Goal: Understand process/instructions: Understand process/instructions

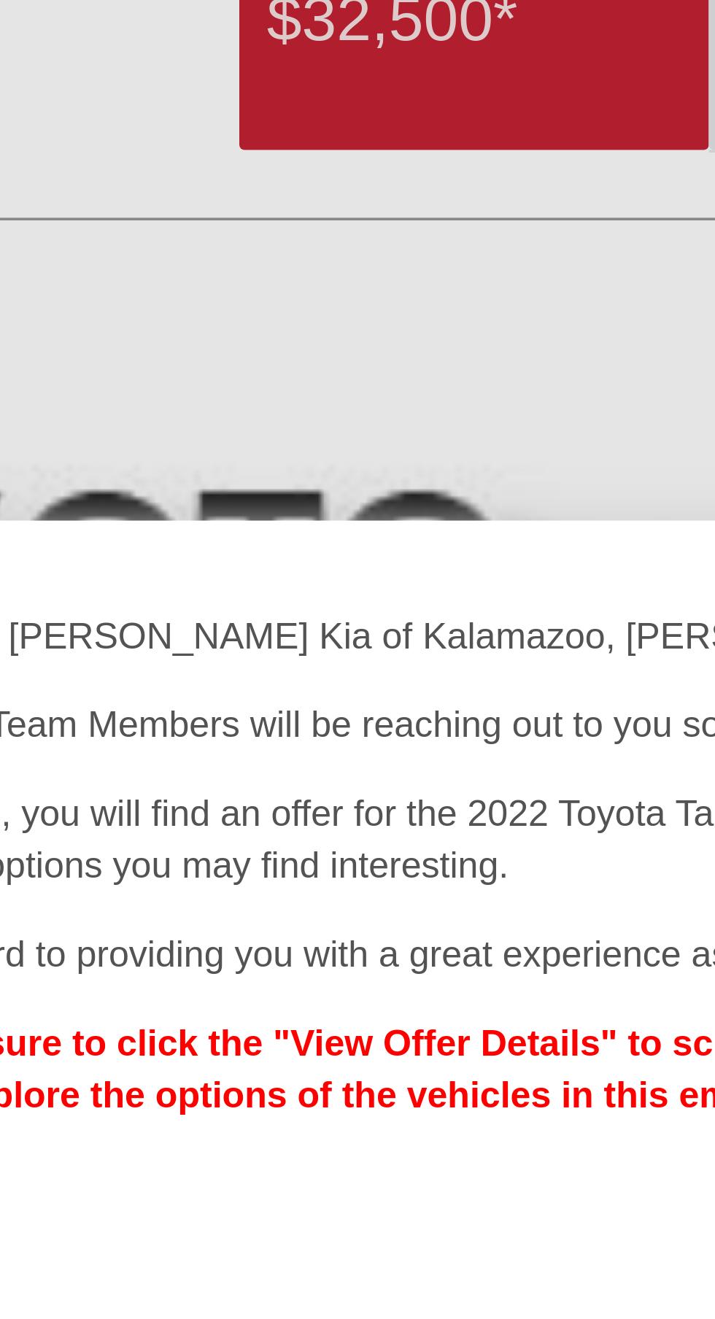
scroll to position [853, 0]
click at [337, 470] on strong "Please be sure to click the "View Offer Details" to schedule an appointment for…" at bounding box center [344, 483] width 411 height 26
click at [325, 470] on strong "Please be sure to click the "View Offer Details" to schedule an appointment for…" at bounding box center [344, 483] width 411 height 26
click at [320, 496] on strong "Please be sure to click the "View Offer Details" to schedule an appointment for…" at bounding box center [344, 483] width 411 height 26
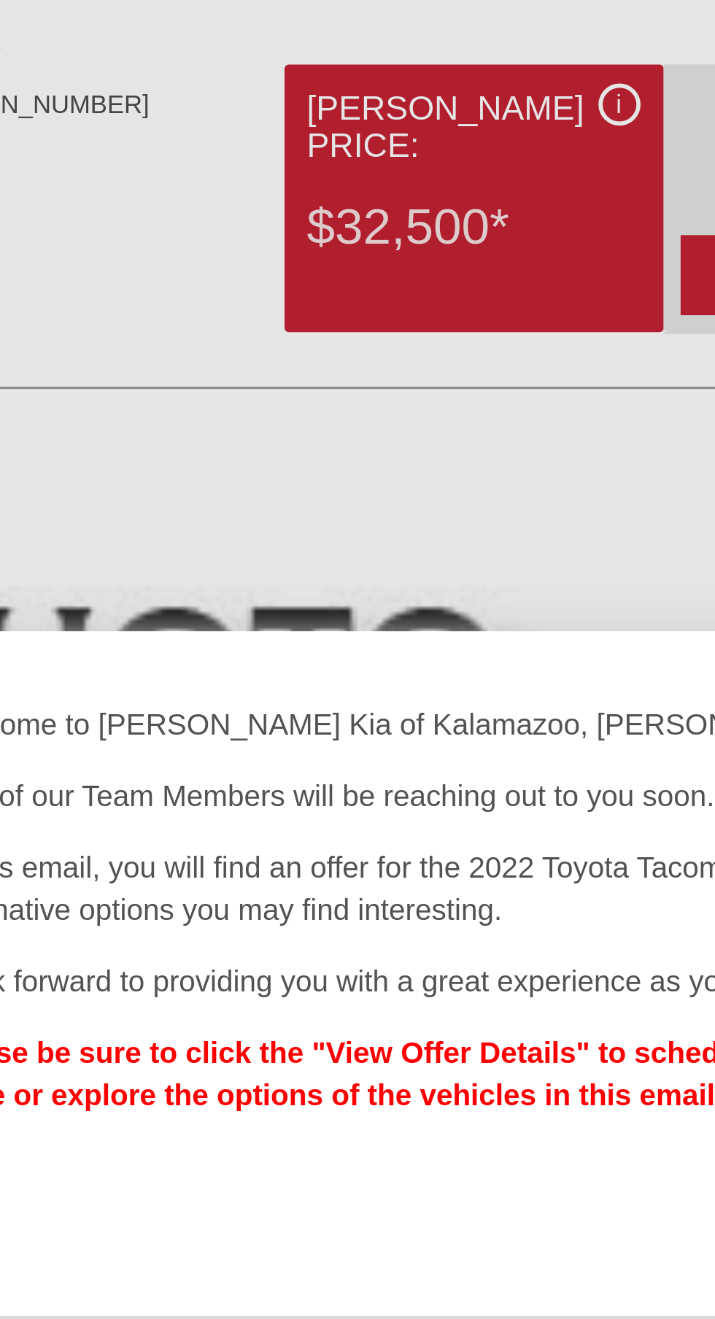
scroll to position [883, 0]
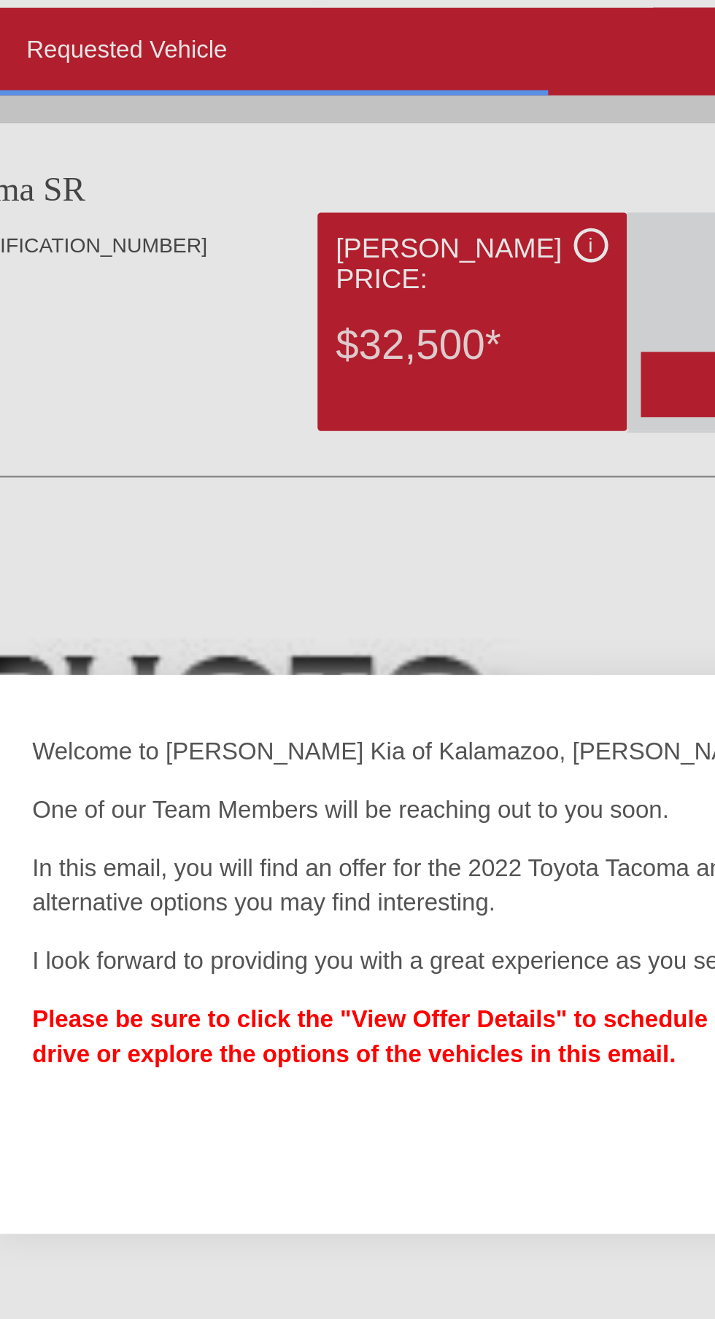
click at [295, 496] on strong "Please be sure to click the "View Offer Details" to schedule an appointment for…" at bounding box center [344, 483] width 411 height 26
click at [307, 496] on strong "Please be sure to click the "View Offer Details" to schedule an appointment for…" at bounding box center [344, 483] width 411 height 26
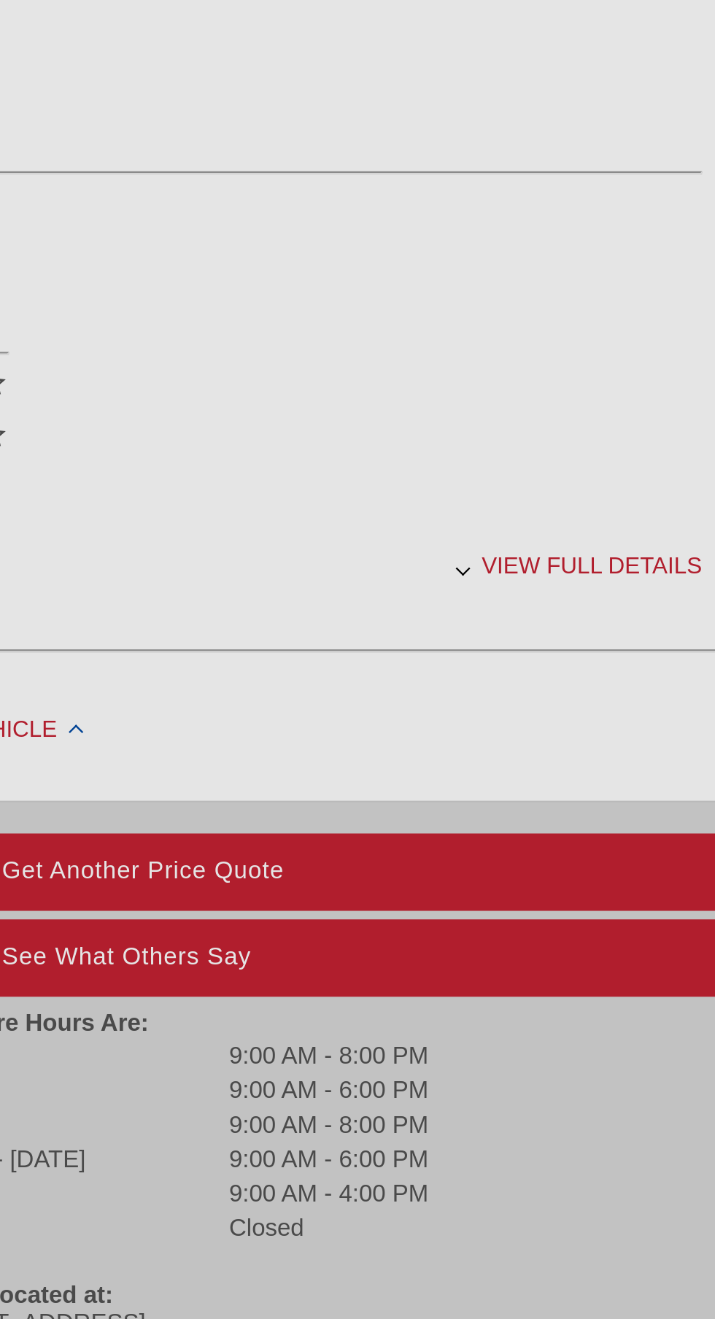
click at [662, 913] on div at bounding box center [357, 659] width 715 height 1319
click at [628, 922] on div at bounding box center [357, 659] width 715 height 1319
click at [636, 913] on div at bounding box center [357, 659] width 715 height 1319
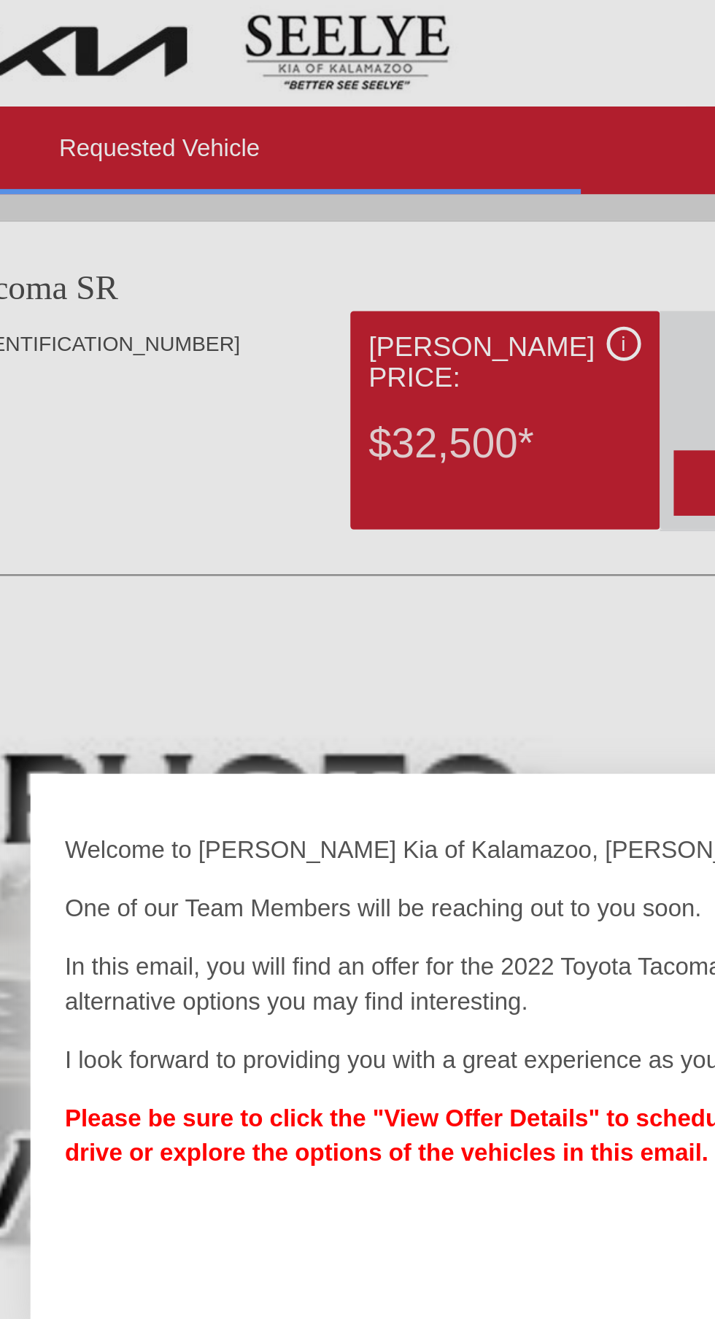
click at [274, 470] on strong "Please be sure to click the "View Offer Details" to schedule an appointment for…" at bounding box center [344, 483] width 411 height 26
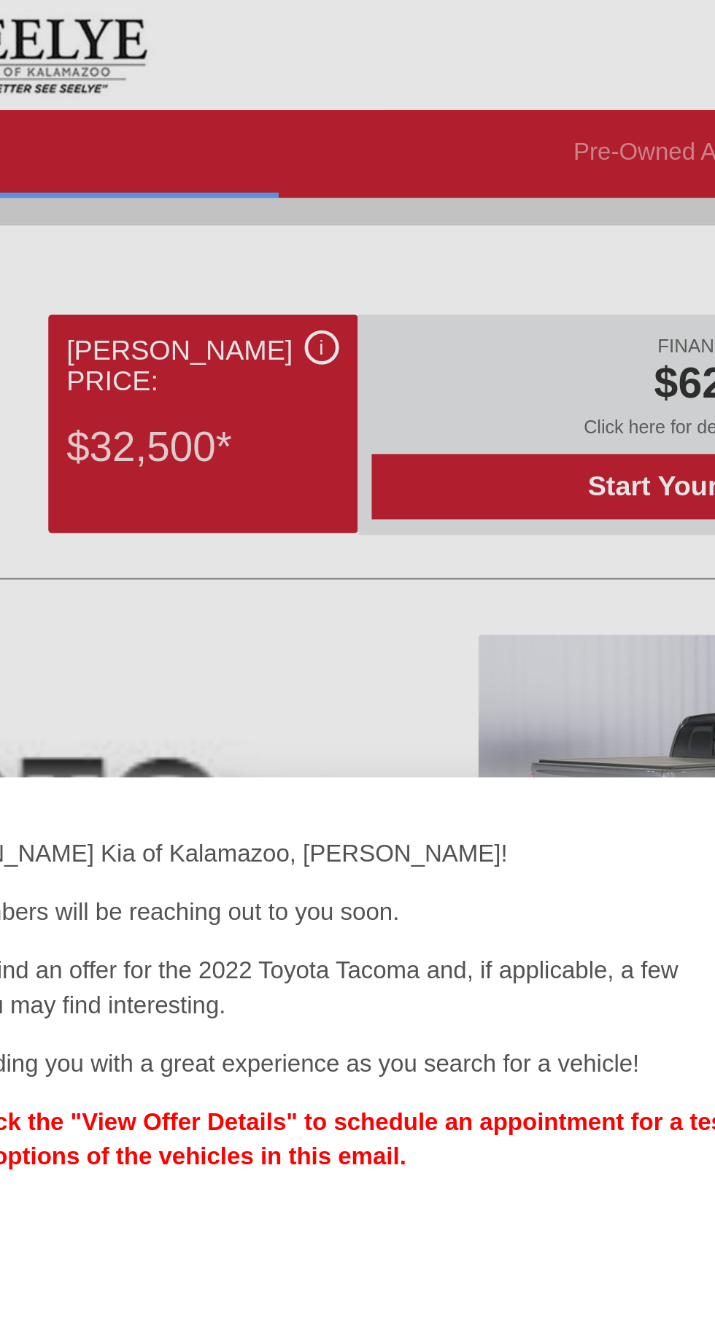
scroll to position [914, 0]
